Goal: Communication & Community: Answer question/provide support

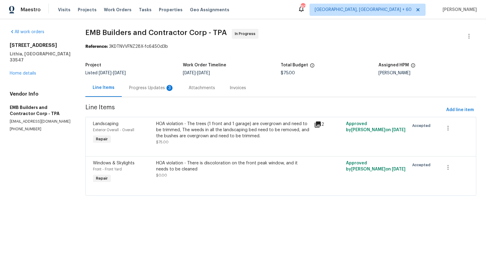
click at [156, 90] on div "Progress Updates 3" at bounding box center [151, 88] width 45 height 6
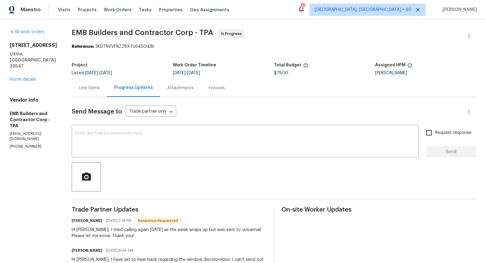
click at [86, 90] on div "Line Items" at bounding box center [89, 88] width 21 height 6
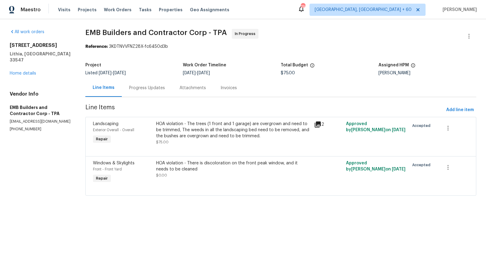
click at [222, 124] on div "HOA violation - The trees (1 front and 1 garage) are overgrown and need to be t…" at bounding box center [233, 130] width 155 height 18
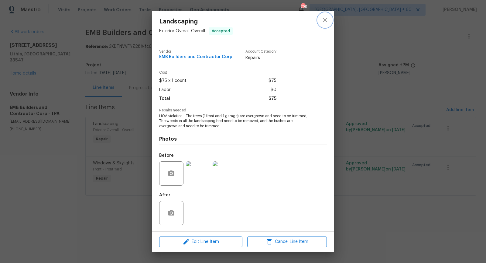
click at [322, 26] on button "close" at bounding box center [325, 20] width 15 height 15
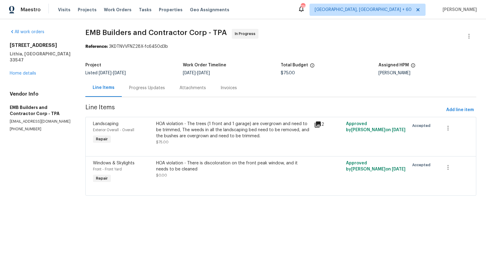
click at [142, 89] on div "Progress Updates" at bounding box center [147, 88] width 36 height 6
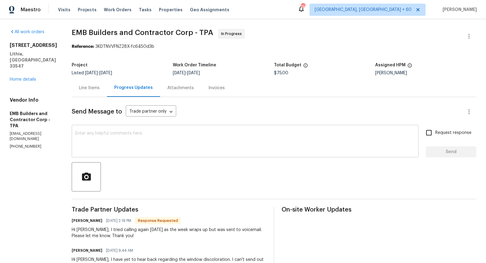
click at [150, 134] on textarea at bounding box center [245, 141] width 340 height 21
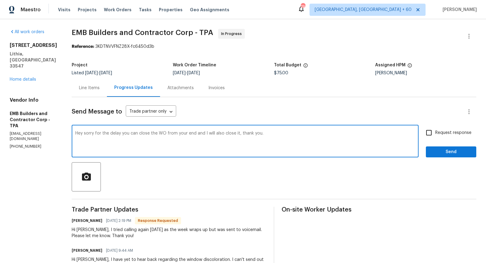
type textarea "Hey sorry for the delay you can close the WO from your end and I will also clos…"
click at [430, 134] on input "Request response" at bounding box center [429, 132] width 13 height 13
checkbox input "true"
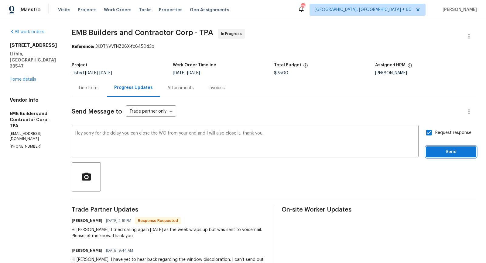
click at [441, 152] on span "Send" at bounding box center [451, 152] width 41 height 8
